Goal: Information Seeking & Learning: Find specific fact

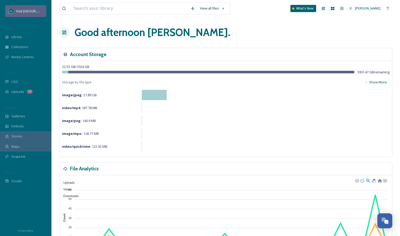
click at [32, 13] on span "Visit [GEOGRAPHIC_DATA][US_STATE]" at bounding box center [44, 10] width 57 height 5
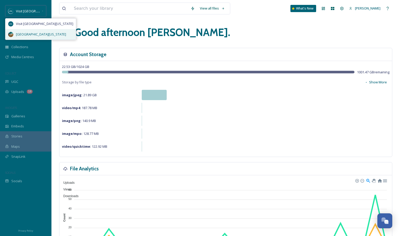
click at [32, 31] on div "[GEOGRAPHIC_DATA][US_STATE]" at bounding box center [40, 34] width 70 height 11
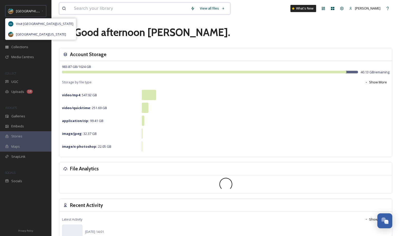
click at [133, 13] on input at bounding box center [129, 8] width 117 height 11
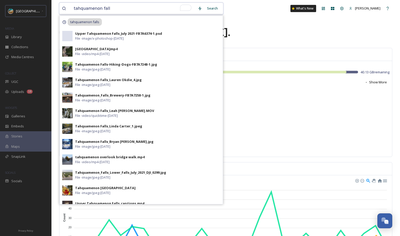
type input "tahquamenon falls"
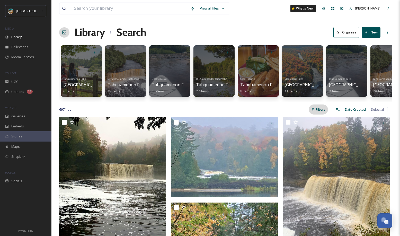
click at [318, 114] on div "Filters" at bounding box center [317, 109] width 19 height 10
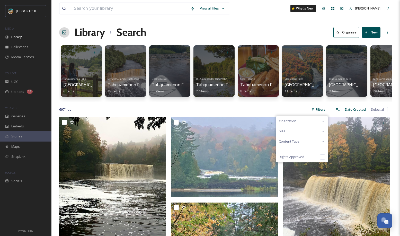
click at [299, 144] on span "Content Type" at bounding box center [289, 141] width 21 height 5
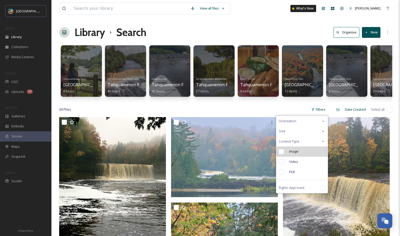
click at [293, 154] on span "Image" at bounding box center [293, 151] width 9 height 5
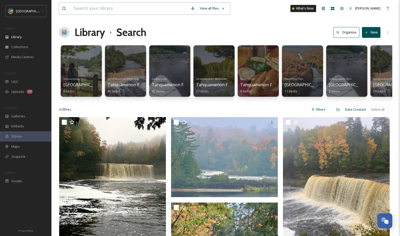
click at [117, 7] on input at bounding box center [129, 8] width 117 height 11
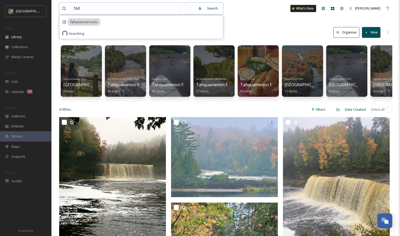
type input "fall"
type input "f"
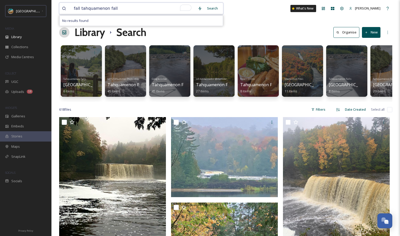
type input "fall tahquamenon falls"
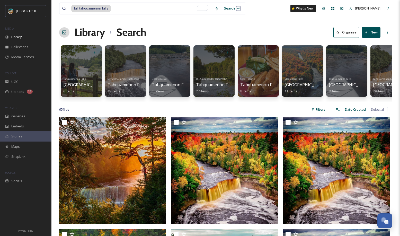
click at [337, 111] on icon at bounding box center [337, 109] width 3 height 3
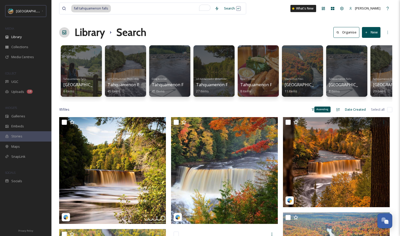
click at [337, 112] on icon at bounding box center [337, 109] width 4 height 4
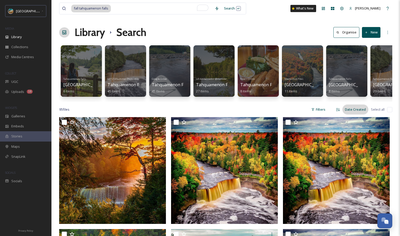
click at [351, 113] on div "Date Created" at bounding box center [355, 109] width 26 height 10
click at [314, 111] on icon at bounding box center [312, 109] width 3 height 3
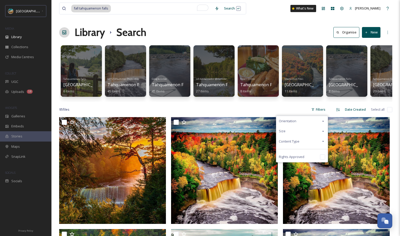
click at [302, 133] on div "Size" at bounding box center [301, 131] width 51 height 10
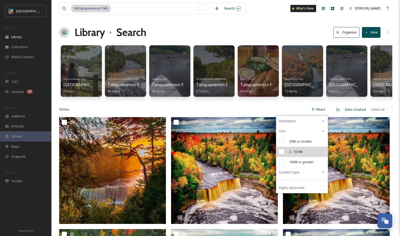
click at [285, 155] on div "2 - 10 MB" at bounding box center [301, 151] width 51 height 10
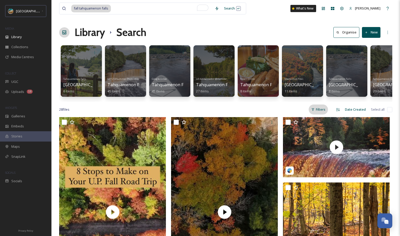
click at [321, 114] on div "Filters" at bounding box center [317, 109] width 19 height 10
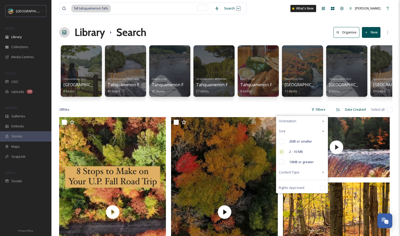
click at [302, 177] on div "Content Type" at bounding box center [301, 172] width 51 height 10
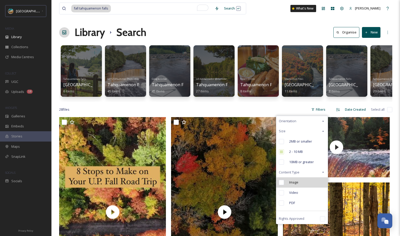
click at [289, 186] on div "Image" at bounding box center [301, 182] width 51 height 10
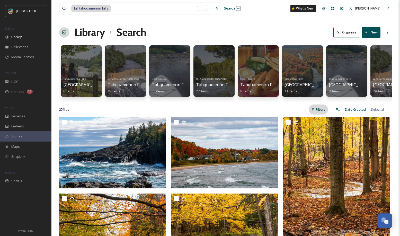
click at [312, 111] on icon at bounding box center [312, 109] width 3 height 3
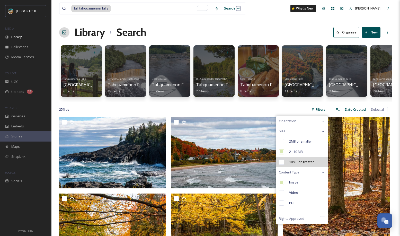
click at [279, 164] on input "checkbox" at bounding box center [281, 161] width 5 height 5
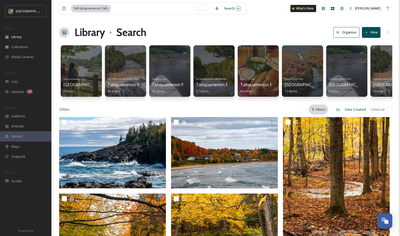
click at [322, 114] on div "Filters" at bounding box center [317, 109] width 19 height 10
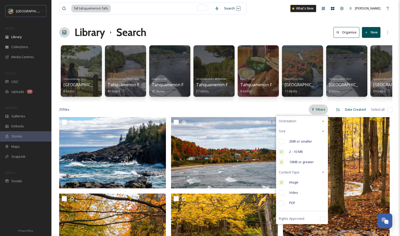
click at [325, 114] on div "Filters" at bounding box center [317, 109] width 19 height 10
click at [258, 110] on div "25 file s Filters Orientation Size 2MB or smaller 2 - 10 MB 10MB or greater Con…" at bounding box center [225, 109] width 333 height 10
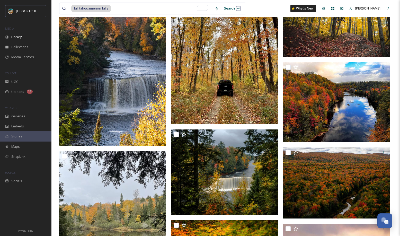
scroll to position [491, 0]
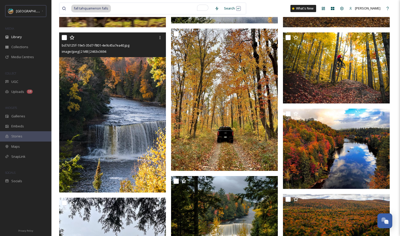
click at [62, 40] on input "checkbox" at bounding box center [64, 37] width 5 height 5
checkbox input "true"
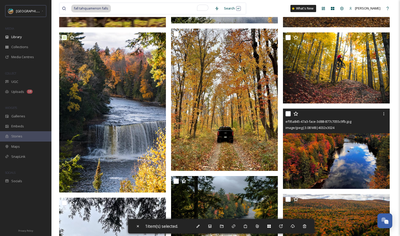
click at [288, 116] on input "checkbox" at bounding box center [287, 113] width 5 height 5
checkbox input "true"
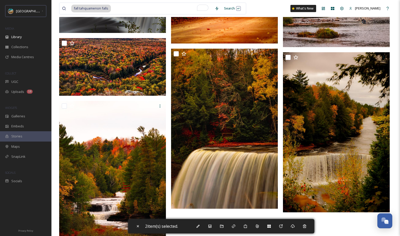
scroll to position [874, 0]
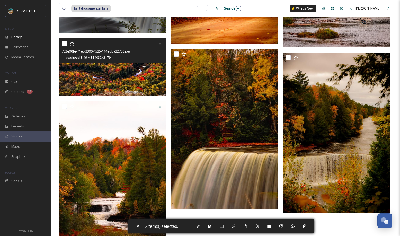
click at [121, 81] on img at bounding box center [112, 67] width 107 height 58
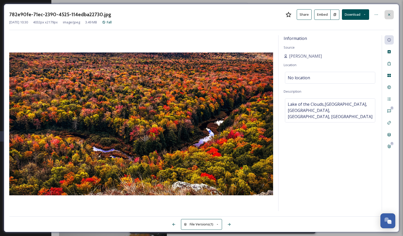
click at [392, 15] on div at bounding box center [389, 14] width 9 height 9
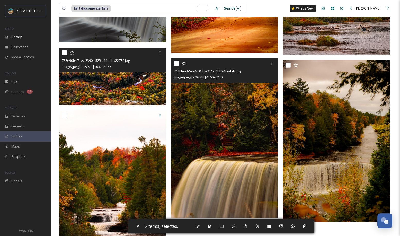
click at [222, 106] on img at bounding box center [224, 138] width 107 height 160
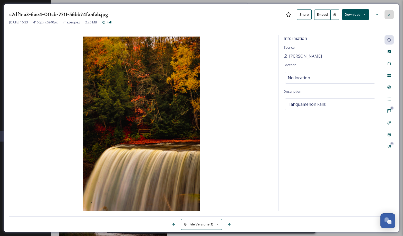
click at [388, 13] on icon at bounding box center [390, 15] width 4 height 4
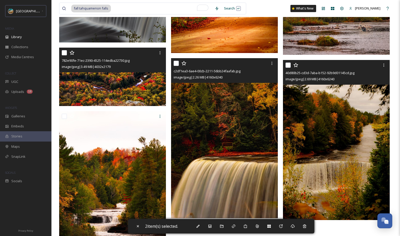
click at [341, 157] on img at bounding box center [336, 140] width 107 height 160
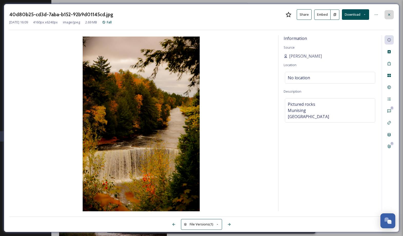
click at [389, 14] on icon at bounding box center [390, 15] width 4 height 4
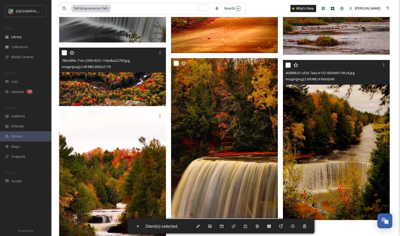
click at [287, 68] on input "checkbox" at bounding box center [287, 64] width 5 height 5
checkbox input "true"
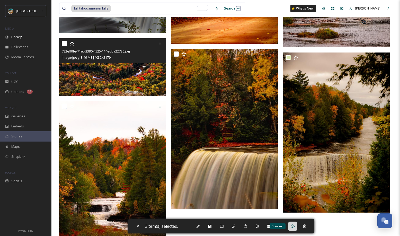
click at [294, 225] on icon at bounding box center [292, 226] width 4 height 4
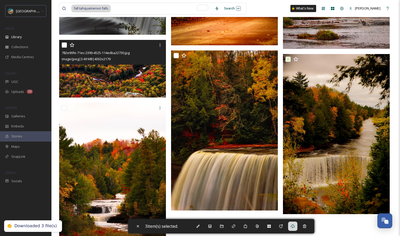
scroll to position [872, 0]
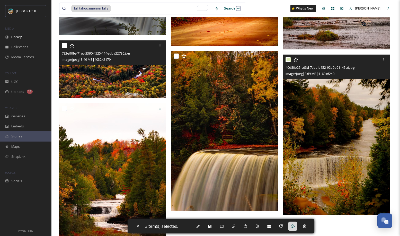
click at [337, 108] on img at bounding box center [336, 134] width 107 height 160
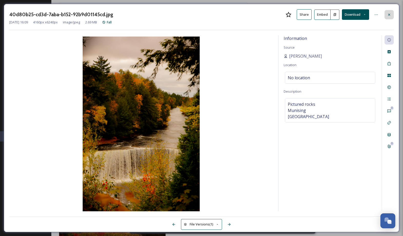
click at [391, 14] on icon at bounding box center [390, 15] width 4 height 4
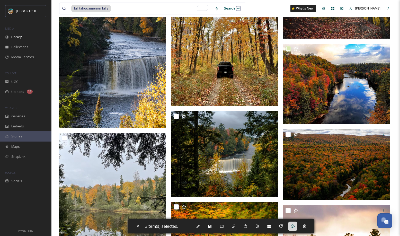
click at [96, 75] on img at bounding box center [112, 48] width 107 height 160
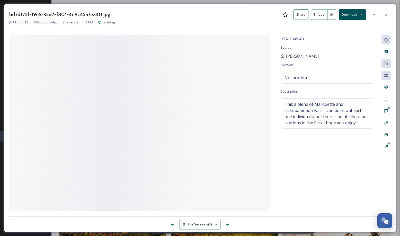
scroll to position [391, 0]
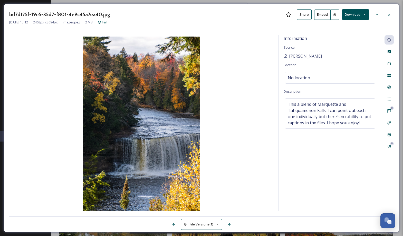
drag, startPoint x: 319, startPoint y: 53, endPoint x: 292, endPoint y: 59, distance: 27.5
click at [292, 59] on div "Information Source [PERSON_NAME] Location No location Description This a blend …" at bounding box center [330, 123] width 103 height 176
click at [390, 13] on icon at bounding box center [390, 15] width 4 height 4
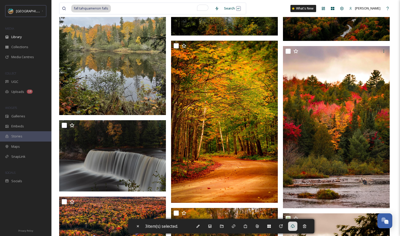
scroll to position [720, 0]
